Goal: Obtain resource: Download file/media

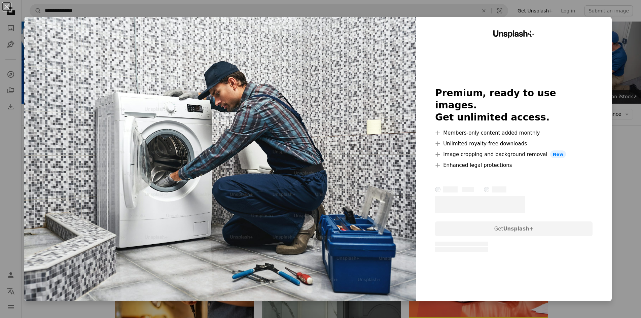
scroll to position [135, 0]
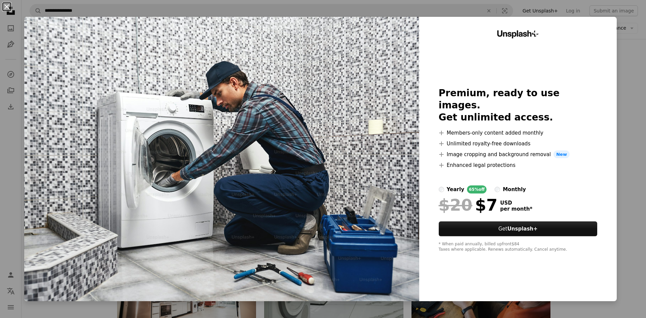
click at [6, 4] on button "An X shape" at bounding box center [7, 7] width 8 height 8
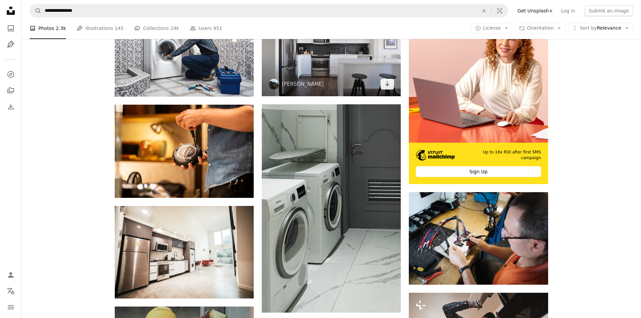
scroll to position [202, 0]
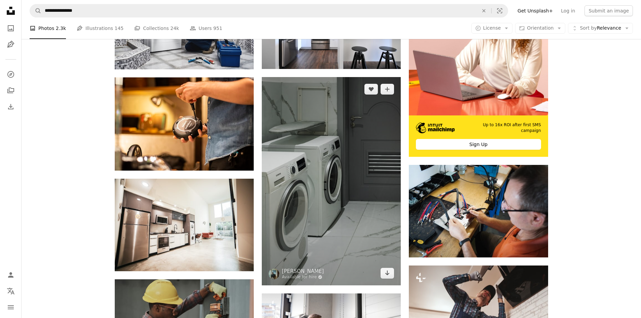
click at [322, 187] on img at bounding box center [331, 181] width 139 height 208
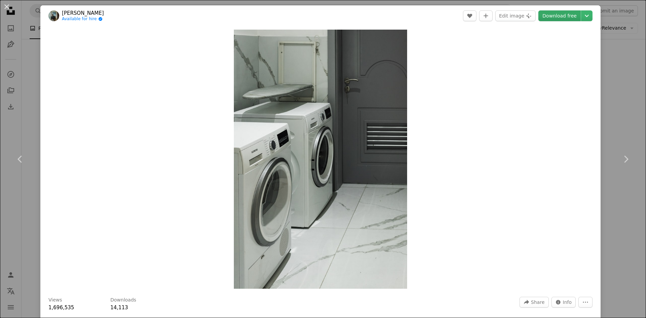
click at [565, 14] on link "Download free" at bounding box center [559, 15] width 42 height 11
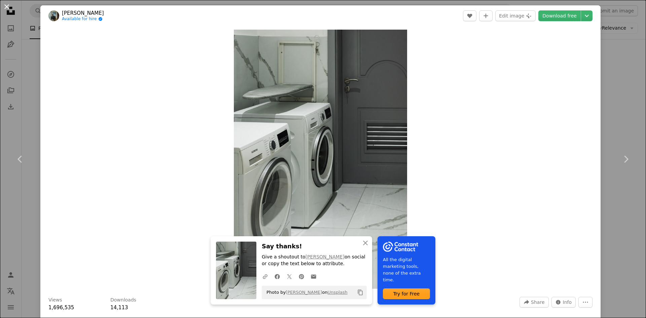
click at [8, 8] on button "An X shape" at bounding box center [7, 7] width 8 height 8
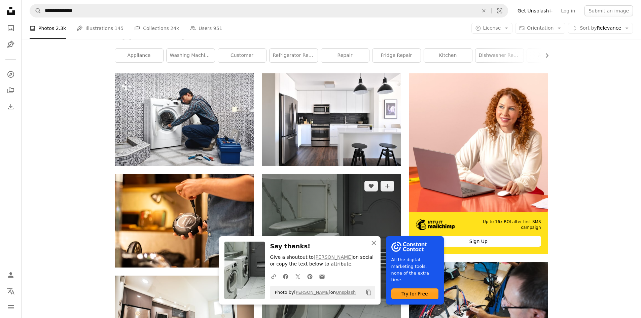
scroll to position [67, 0]
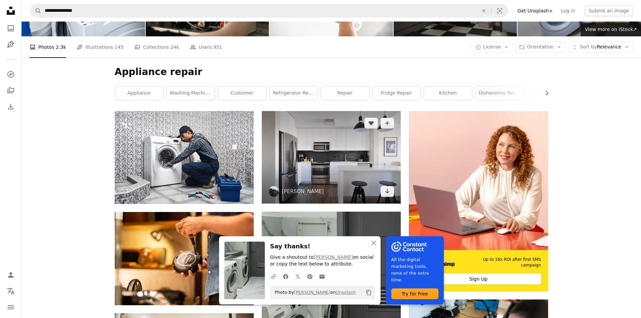
click at [345, 147] on img at bounding box center [331, 157] width 139 height 92
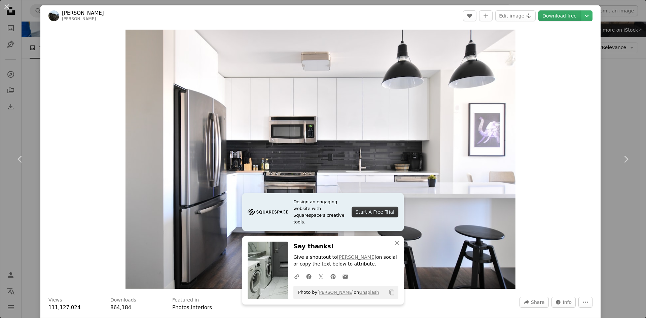
click at [551, 14] on link "Download free" at bounding box center [559, 15] width 42 height 11
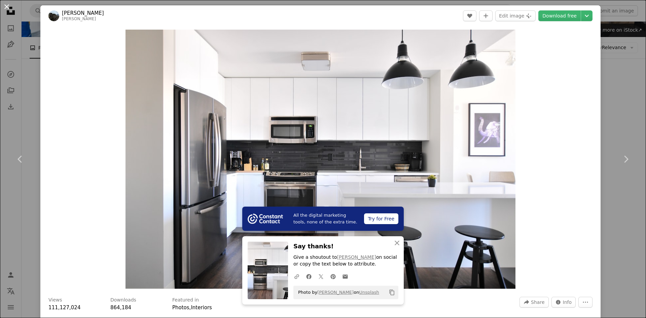
click at [6, 4] on button "An X shape" at bounding box center [7, 7] width 8 height 8
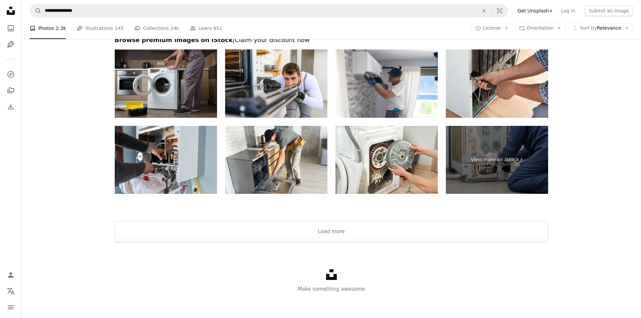
scroll to position [1160, 0]
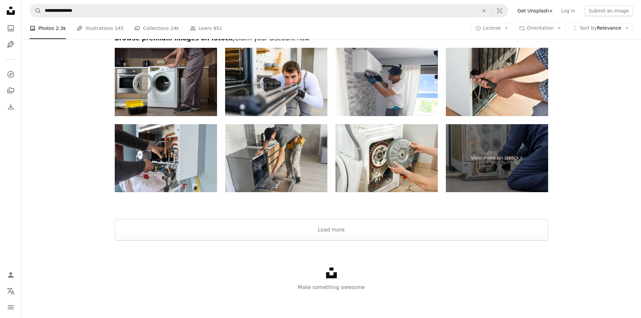
click at [301, 146] on img at bounding box center [276, 158] width 102 height 68
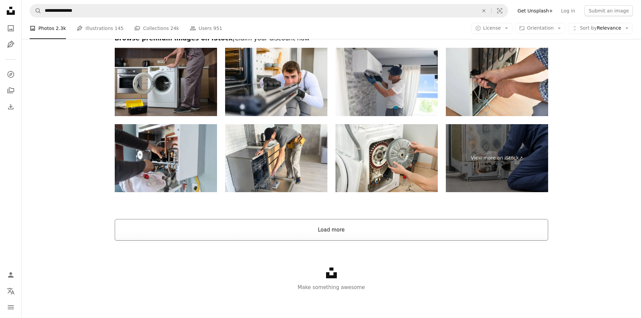
click at [339, 231] on button "Load more" at bounding box center [331, 230] width 433 height 22
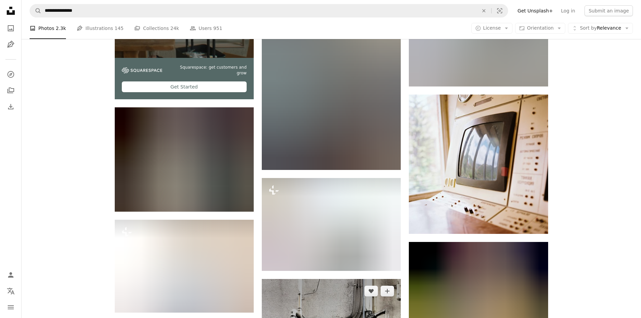
scroll to position [1463, 0]
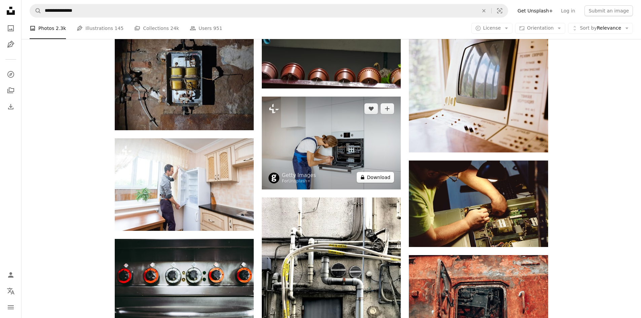
click at [385, 177] on button "A lock Download" at bounding box center [376, 177] width 38 height 11
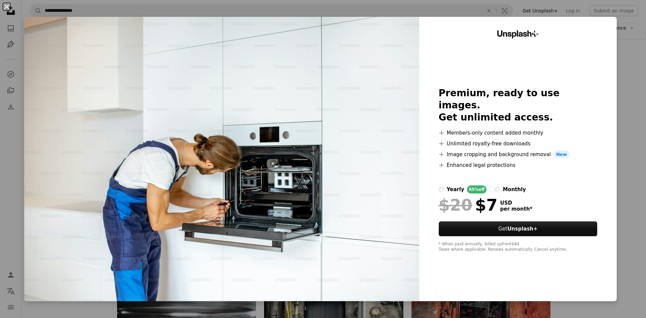
click at [3, 4] on button "An X shape" at bounding box center [7, 7] width 8 height 8
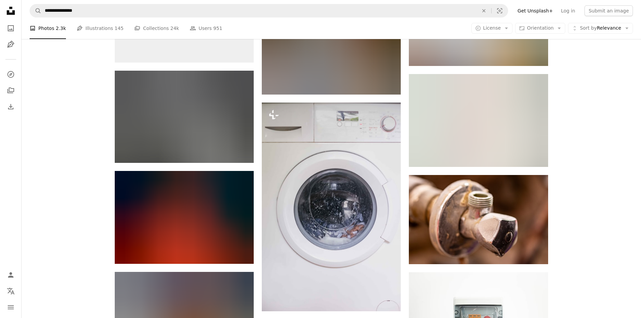
scroll to position [15291, 0]
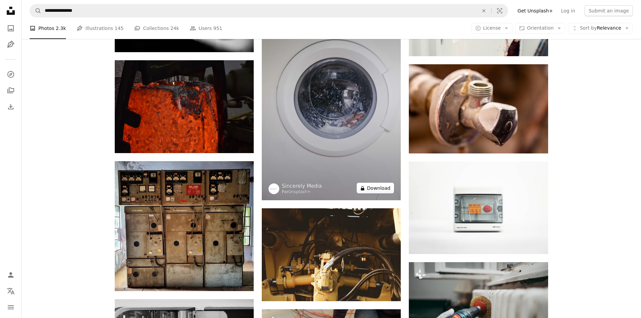
click at [384, 185] on button "A lock Download" at bounding box center [376, 188] width 38 height 11
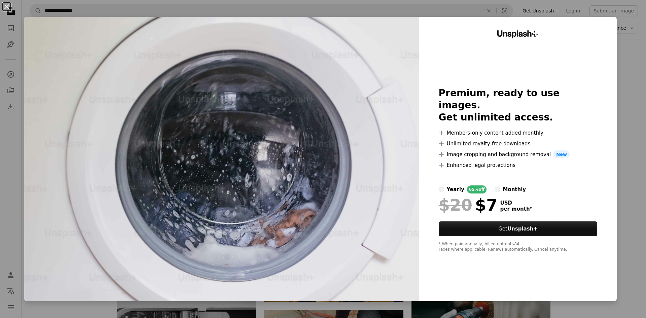
click at [5, 6] on button "An X shape" at bounding box center [7, 7] width 8 height 8
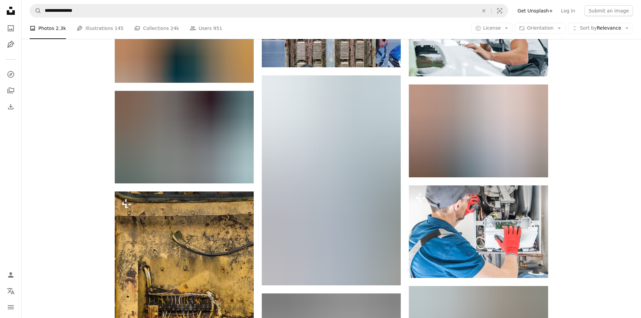
scroll to position [18790, 0]
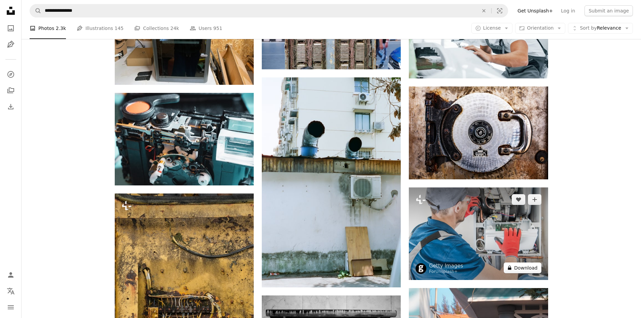
click at [522, 263] on button "A lock Download" at bounding box center [523, 267] width 38 height 11
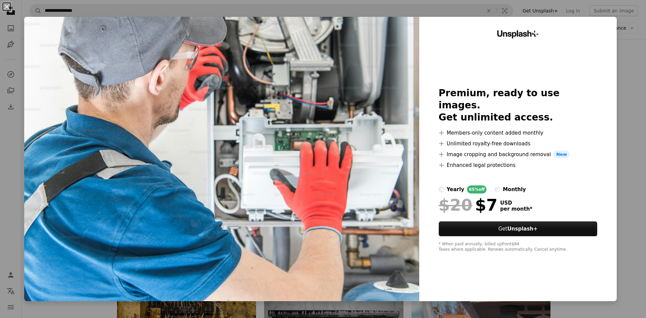
click at [8, 6] on button "An X shape" at bounding box center [7, 7] width 8 height 8
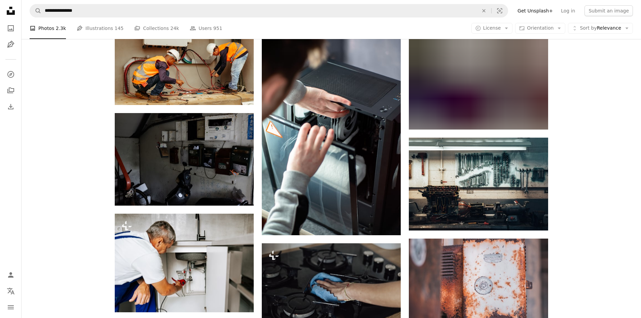
scroll to position [21145, 0]
